Goal: Information Seeking & Learning: Learn about a topic

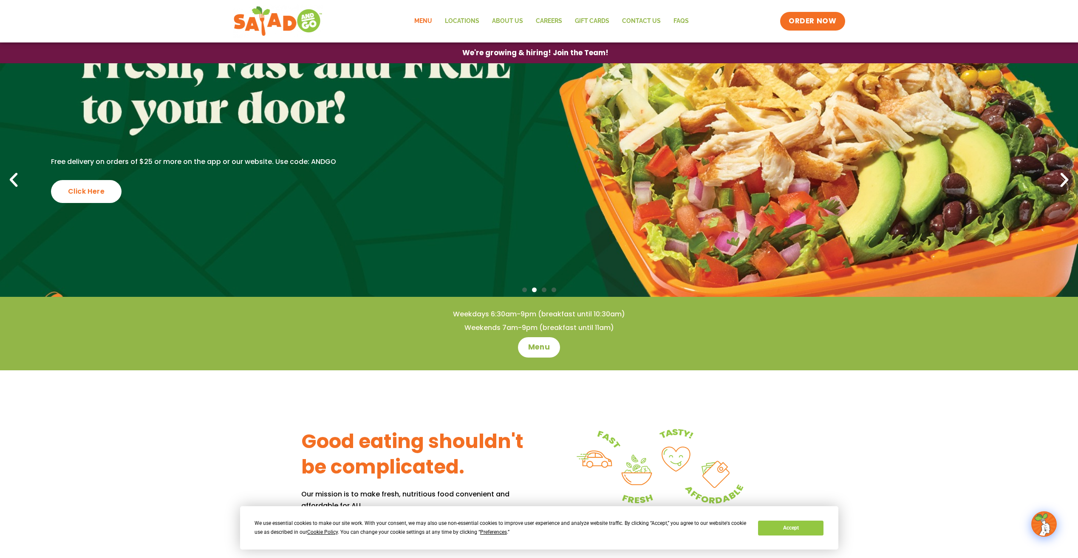
click at [426, 19] on link "Menu" at bounding box center [423, 21] width 31 height 20
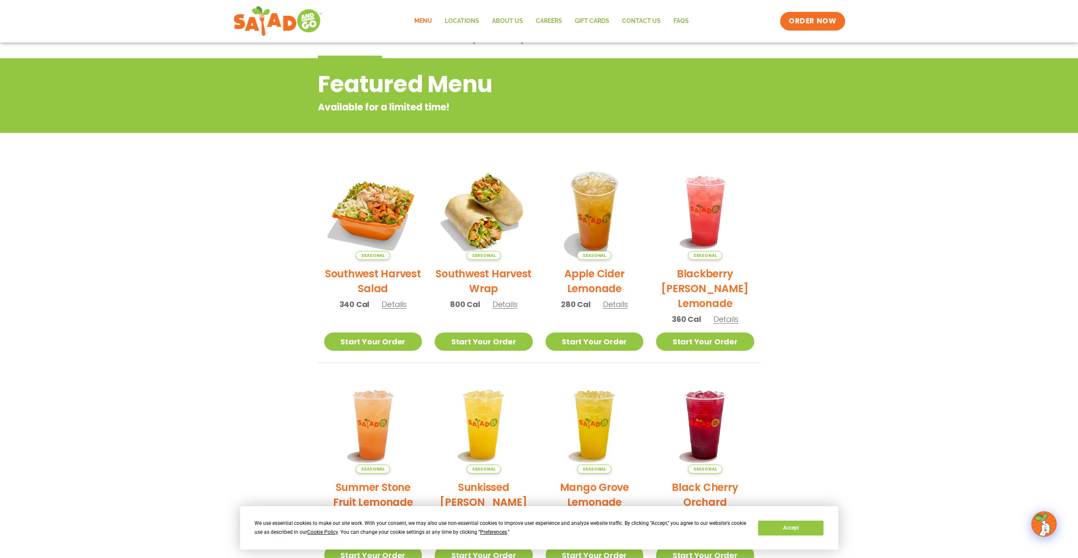
scroll to position [42, 0]
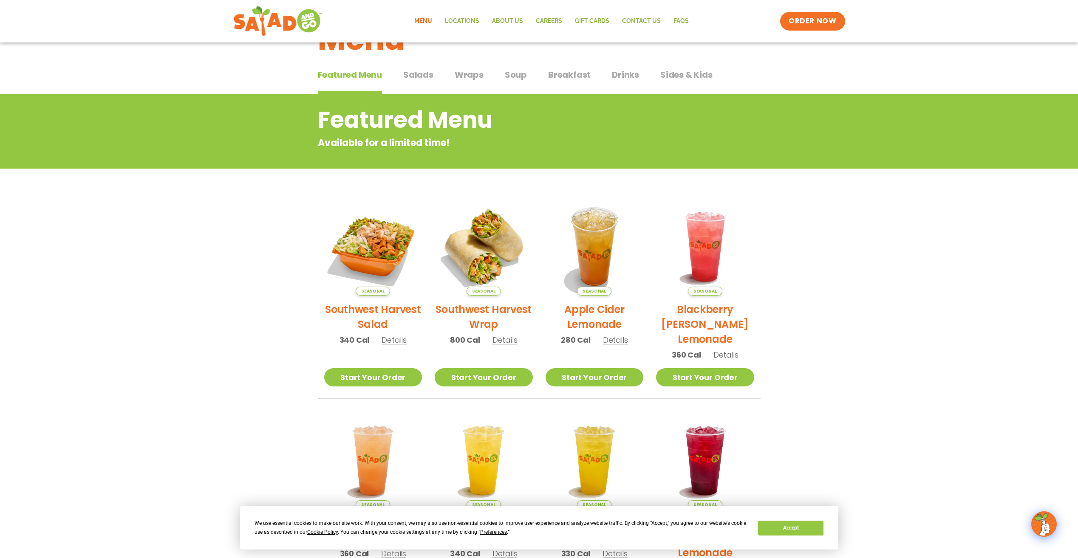
click at [363, 308] on h2 "Southwest Harvest Salad" at bounding box center [373, 317] width 98 height 30
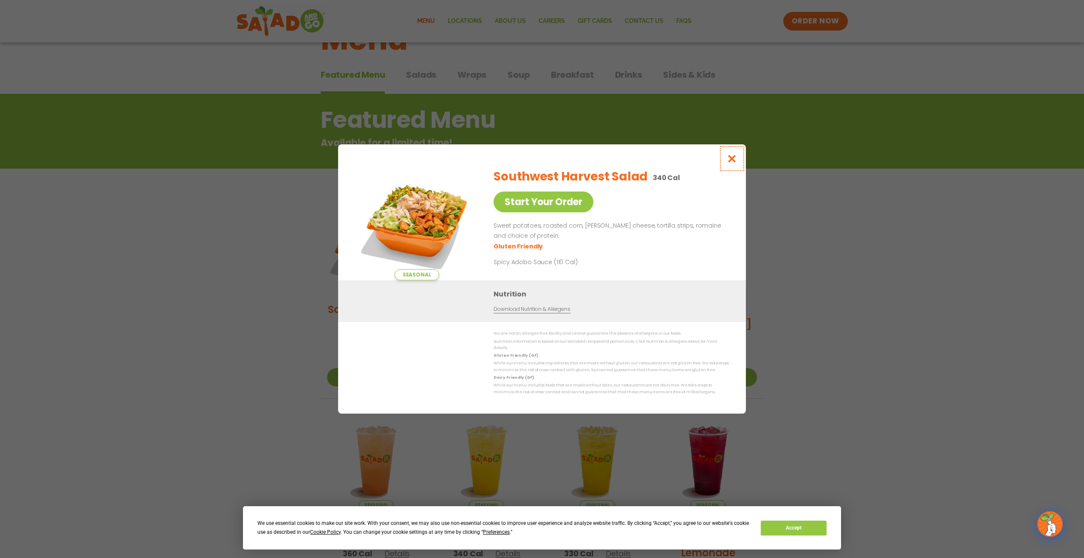
click at [734, 158] on icon "Close modal" at bounding box center [732, 158] width 11 height 9
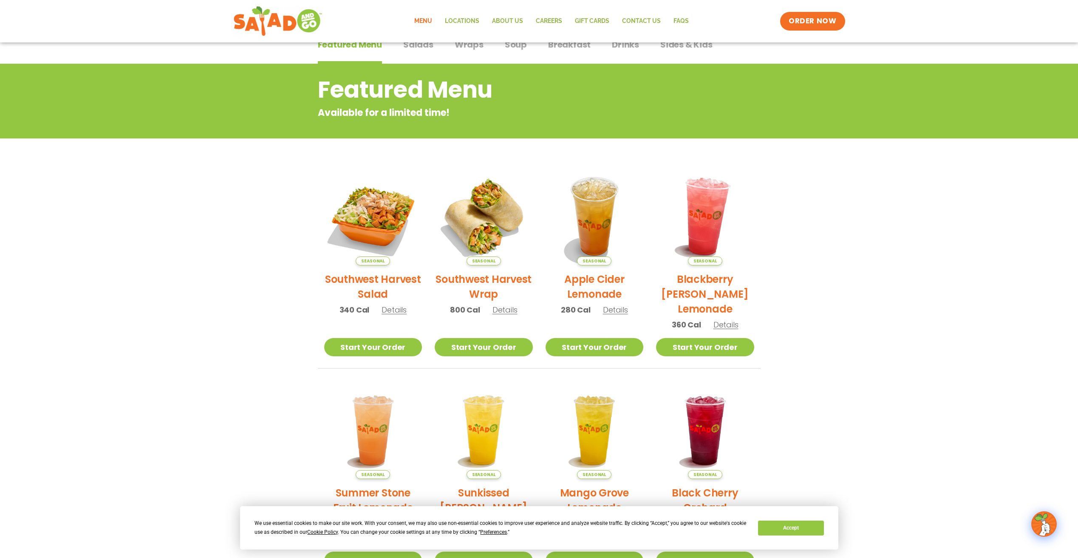
scroll to position [97, 0]
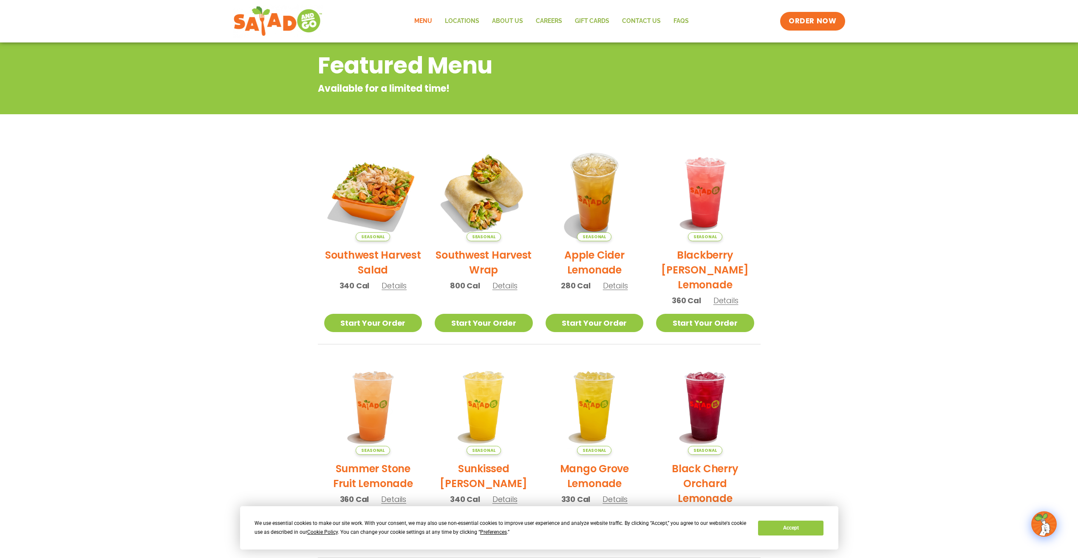
click at [601, 261] on h2 "Apple Cider Lemonade" at bounding box center [594, 263] width 98 height 30
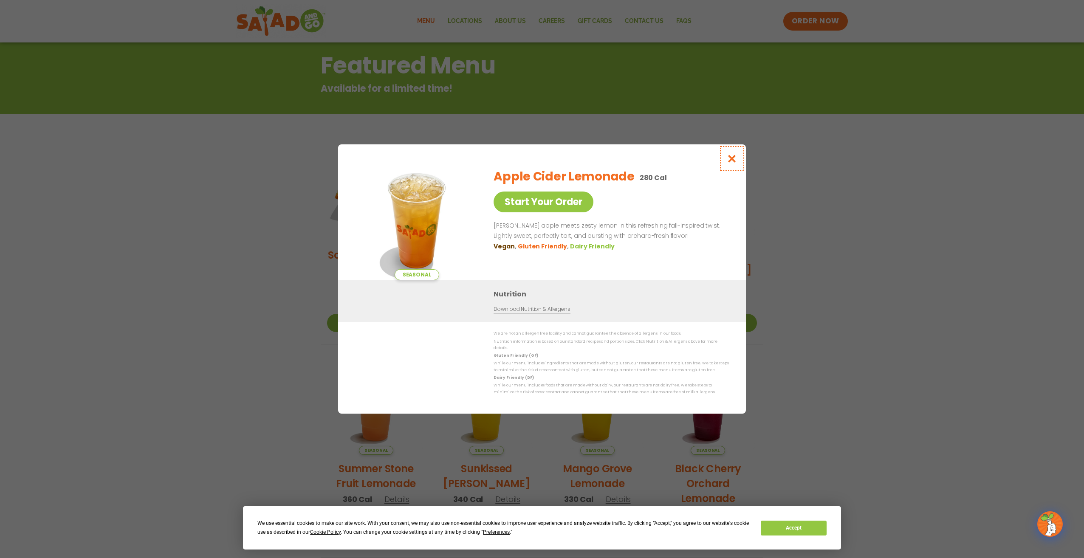
click at [731, 162] on icon "Close modal" at bounding box center [732, 158] width 11 height 9
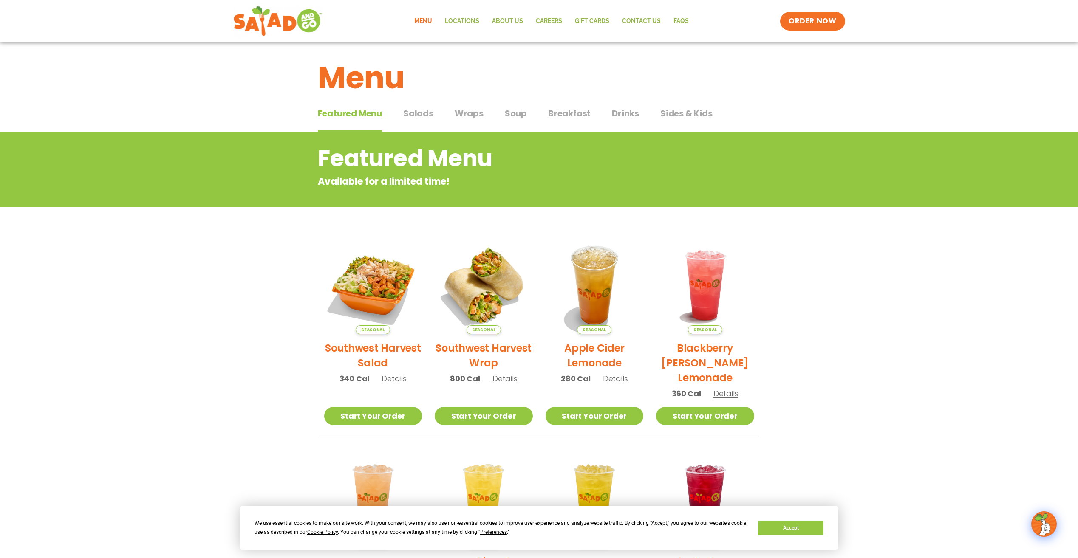
scroll to position [0, 0]
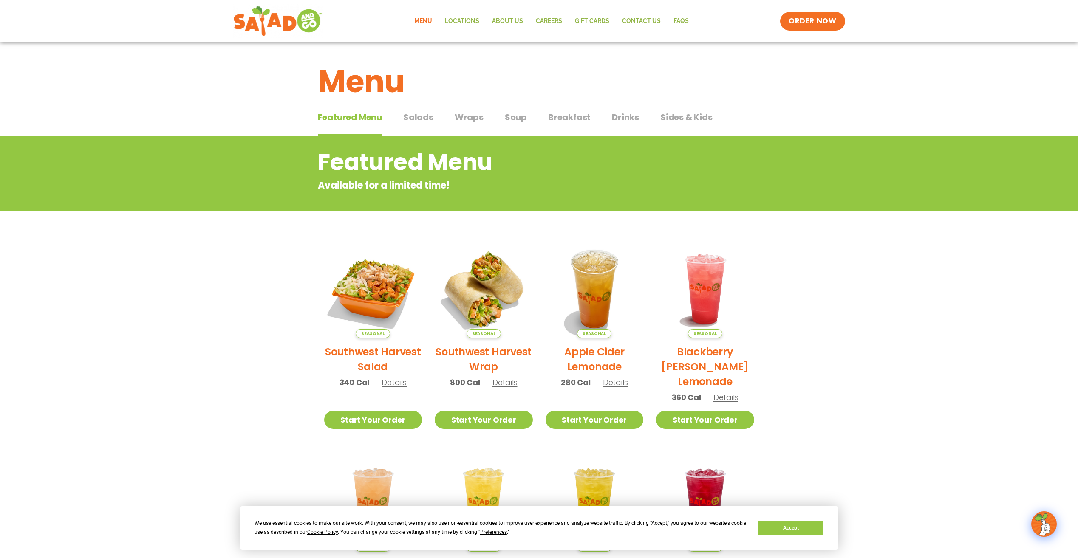
click at [421, 116] on span "Salads" at bounding box center [418, 117] width 30 height 13
